Goal: Task Accomplishment & Management: Use online tool/utility

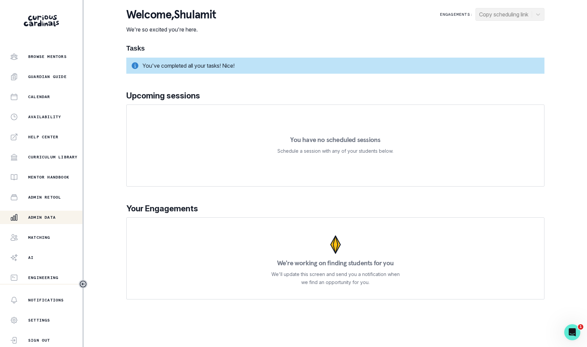
click at [71, 217] on div "Admin Data" at bounding box center [46, 217] width 72 height 8
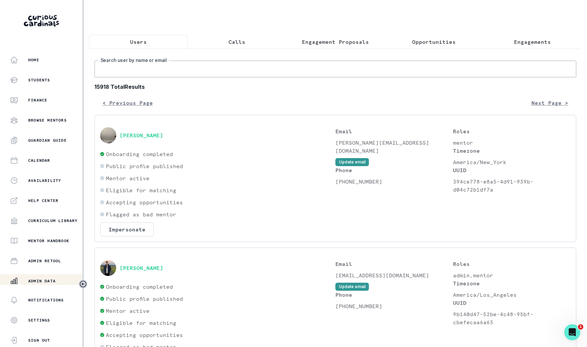
click at [207, 70] on input "Search user by name or email" at bounding box center [335, 69] width 482 height 17
type input "[PERSON_NAME] g"
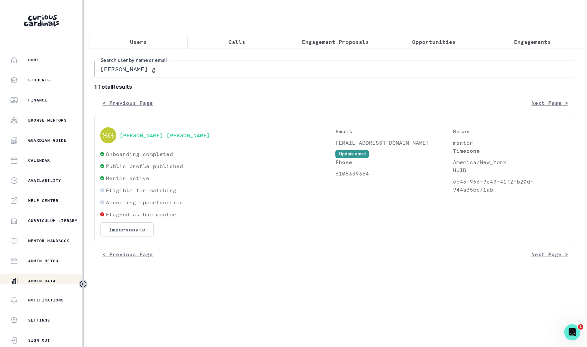
click at [354, 176] on p "6105339354" at bounding box center [394, 174] width 118 height 8
copy p "6105339354"
click at [531, 49] on div "[PERSON_NAME] g Search user by name or email 1 Total Results < Previous Page Ne…" at bounding box center [335, 158] width 493 height 218
click at [531, 44] on p "Engagements" at bounding box center [532, 42] width 37 height 8
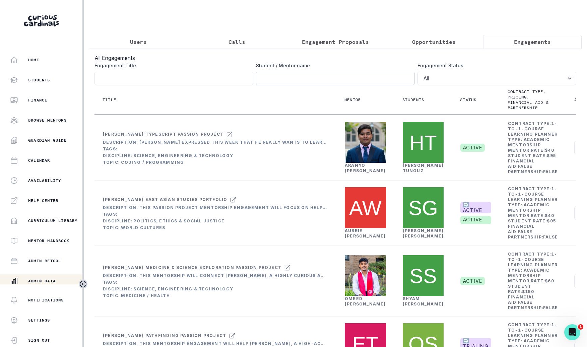
click at [342, 76] on input "Engagement Title" at bounding box center [335, 78] width 159 height 13
type input "[PERSON_NAME]"
click button "submit" at bounding box center [0, 0] width 0 height 0
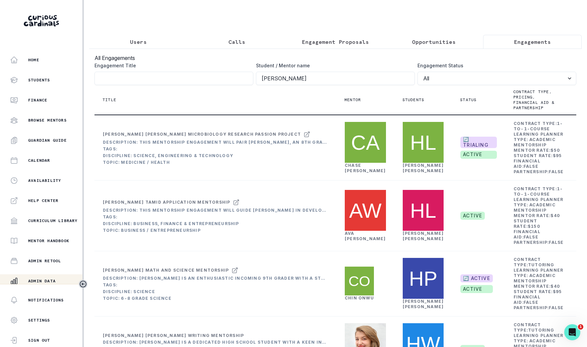
click at [154, 35] on button "Users" at bounding box center [138, 42] width 99 height 14
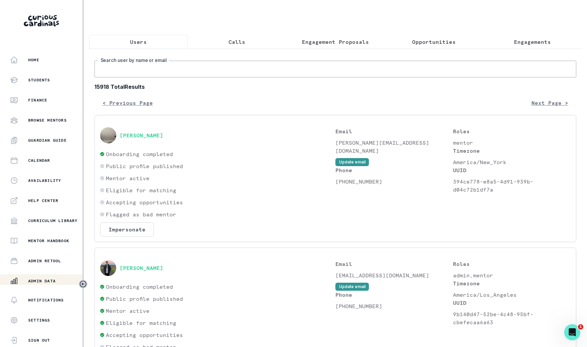
click at [163, 69] on input "Search user by name or email" at bounding box center [335, 69] width 482 height 17
type input "[PERSON_NAME] w"
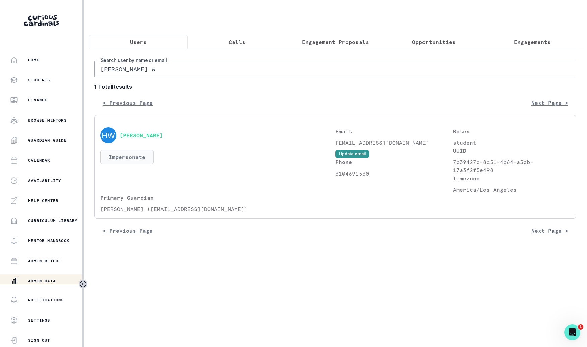
click at [138, 156] on button "Impersonate" at bounding box center [127, 157] width 54 height 14
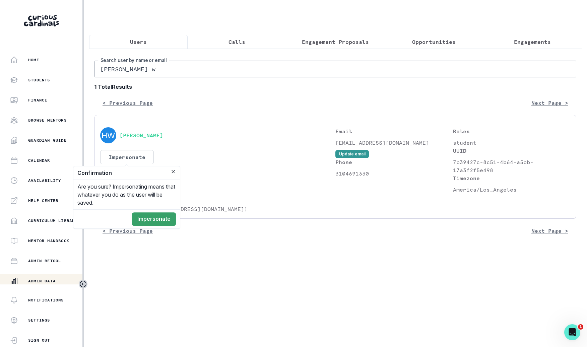
click at [157, 211] on footer "Impersonate" at bounding box center [126, 218] width 107 height 19
click at [157, 218] on button "Impersonate" at bounding box center [154, 218] width 44 height 13
